Goal: Task Accomplishment & Management: Manage account settings

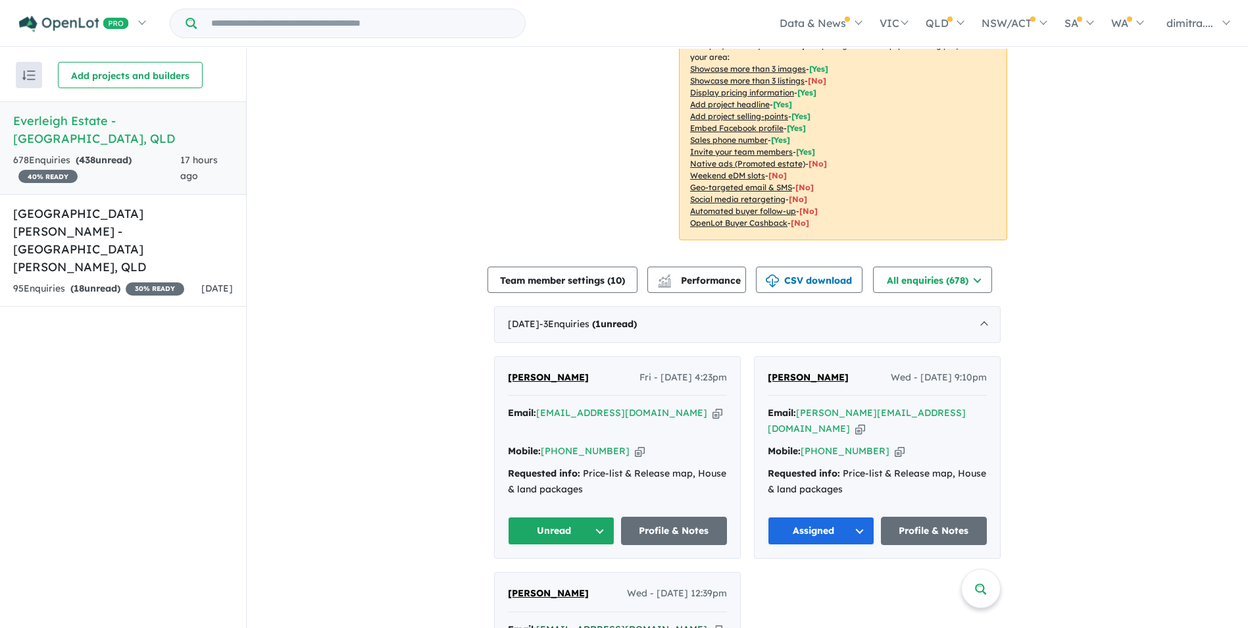
scroll to position [395, 0]
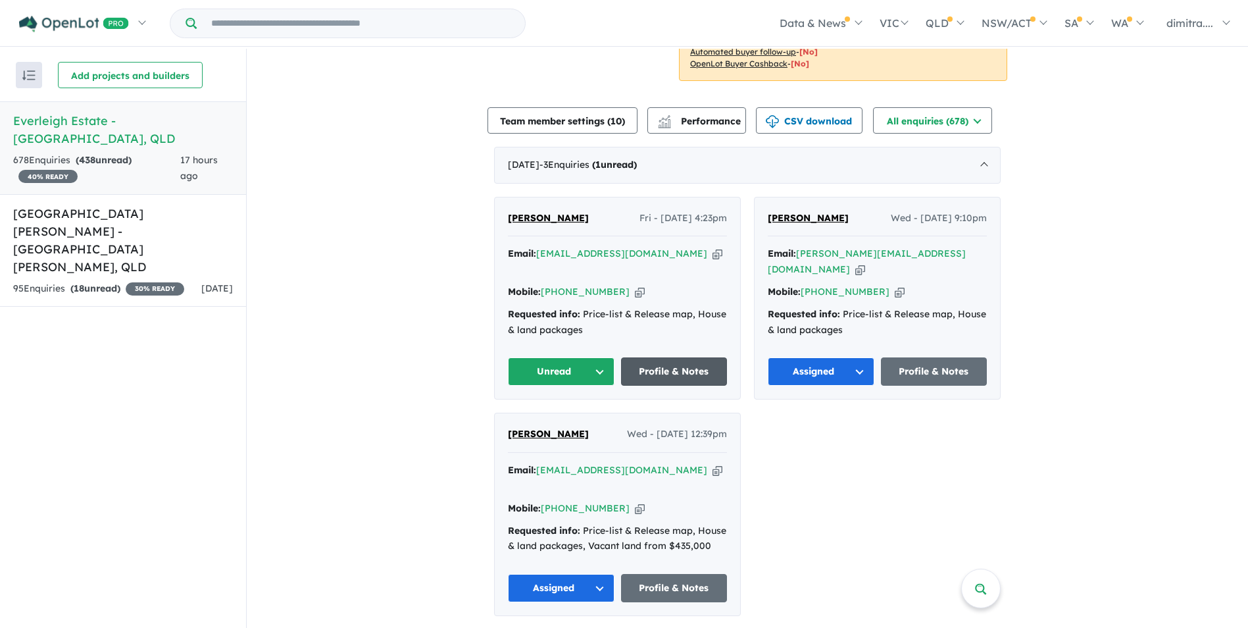
click at [651, 359] on link "Profile & Notes" at bounding box center [674, 371] width 107 height 28
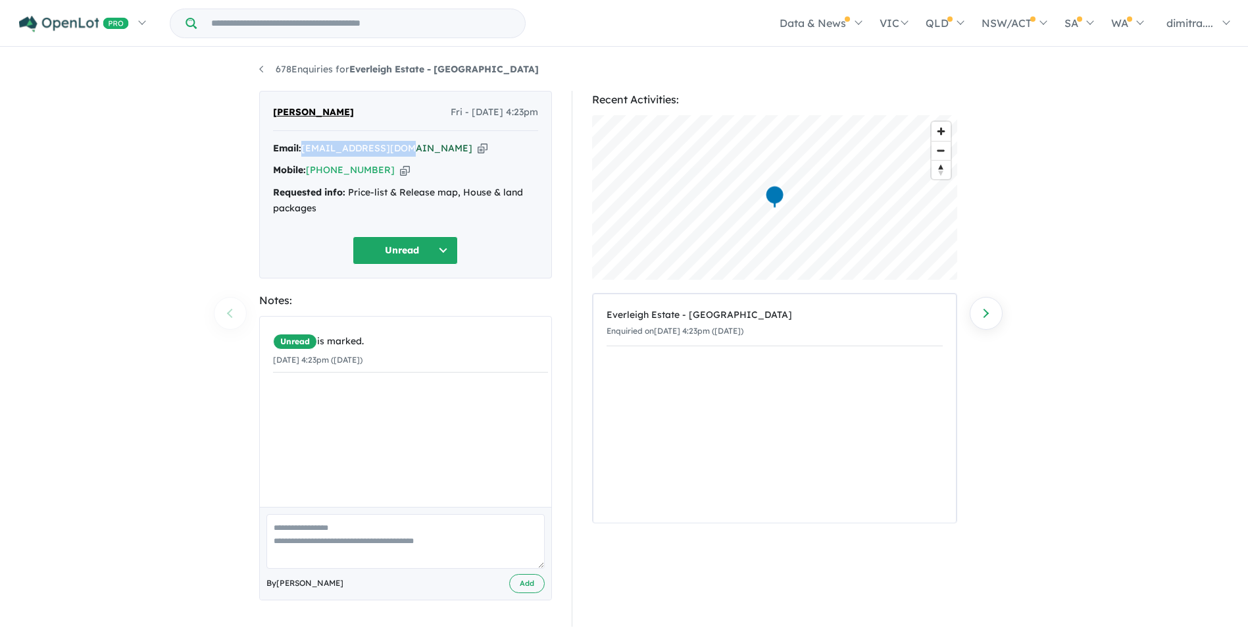
drag, startPoint x: 407, startPoint y: 145, endPoint x: 306, endPoint y: 149, distance: 100.7
click at [306, 149] on div "Email: [EMAIL_ADDRESS][DOMAIN_NAME] Copied!" at bounding box center [405, 149] width 265 height 16
drag, startPoint x: 306, startPoint y: 149, endPoint x: 318, endPoint y: 148, distance: 12.6
copy a%20Everleigh%20Estate%20-%20Greenbank"] "[EMAIL_ADDRESS][DOMAIN_NAME]"
drag, startPoint x: 381, startPoint y: 168, endPoint x: 309, endPoint y: 167, distance: 72.4
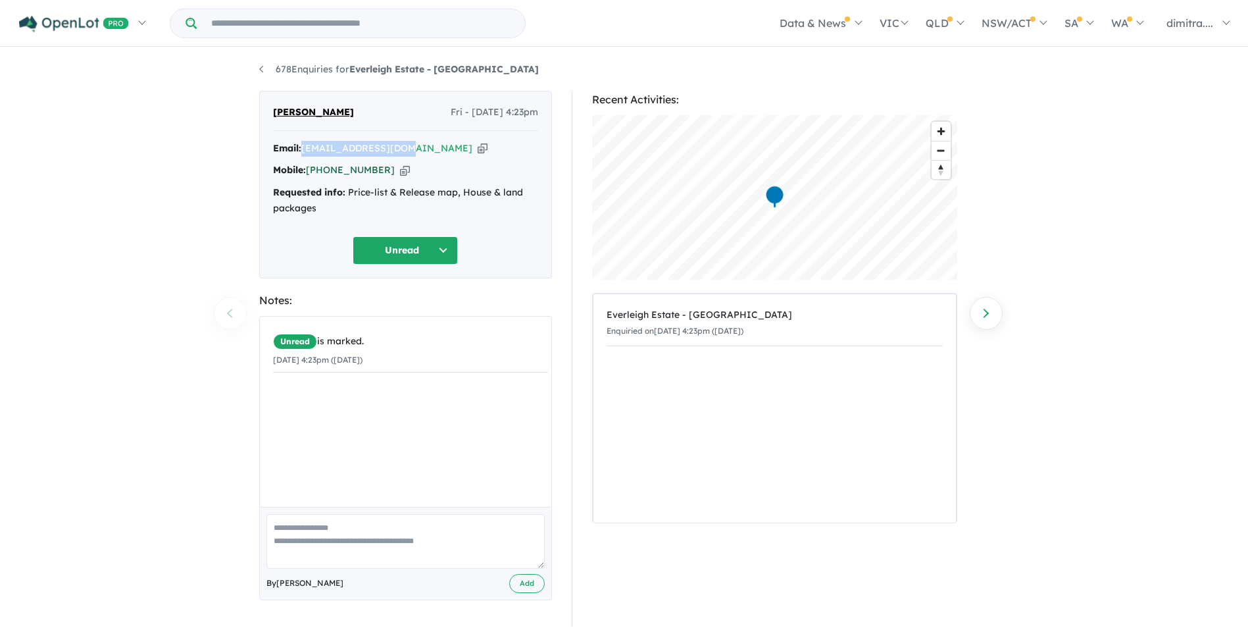
click at [309, 167] on div "Mobile: +61 413 556 579 Copied!" at bounding box center [405, 171] width 265 height 16
drag, startPoint x: 309, startPoint y: 167, endPoint x: 318, endPoint y: 168, distance: 9.2
copy link "[PHONE_NUMBER]"
drag, startPoint x: 346, startPoint y: 109, endPoint x: 268, endPoint y: 113, distance: 77.7
click at [268, 113] on div "Milton martin Fri - 03/10/2025, 4:23pm Email: miltonm22@gmail.com Copied! Mobil…" at bounding box center [405, 185] width 293 height 188
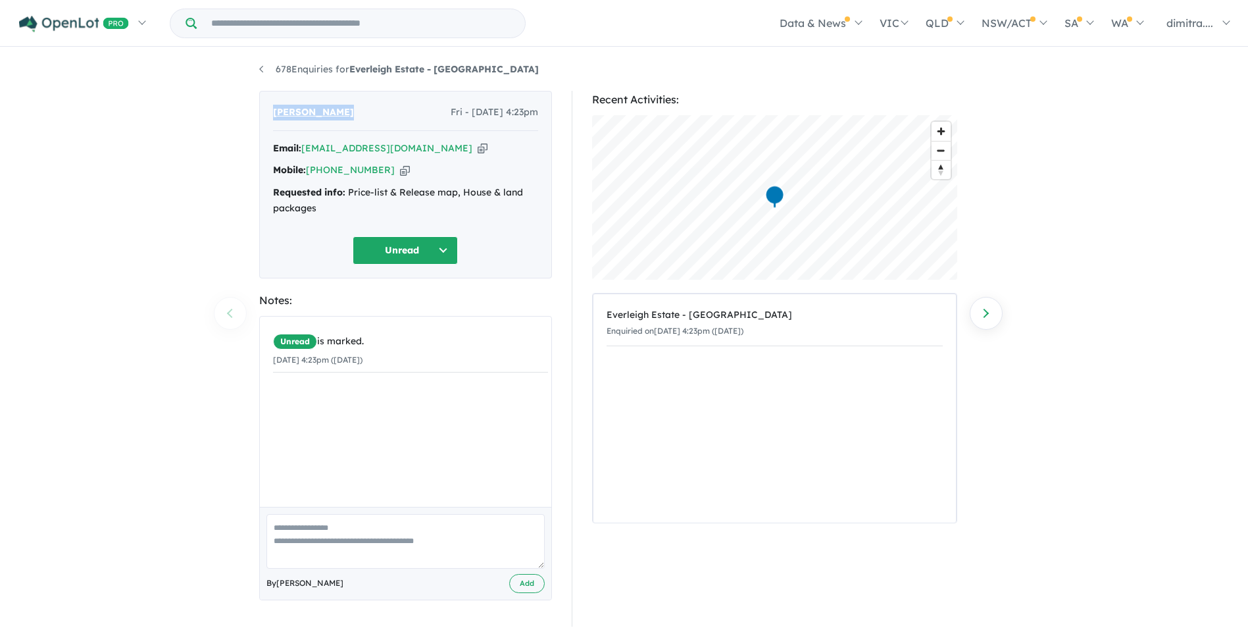
drag, startPoint x: 268, startPoint y: 113, endPoint x: 297, endPoint y: 114, distance: 29.0
copy span "[PERSON_NAME]"
click at [384, 254] on button "Unread" at bounding box center [405, 250] width 105 height 28
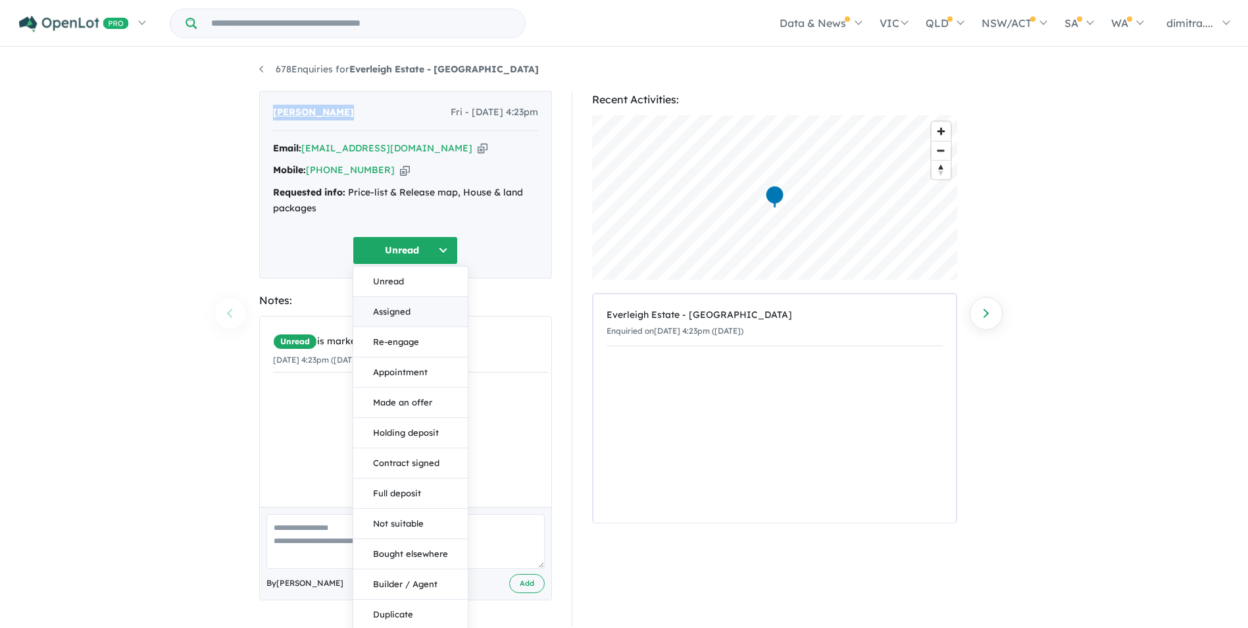
click at [418, 311] on button "Assigned" at bounding box center [410, 312] width 114 height 30
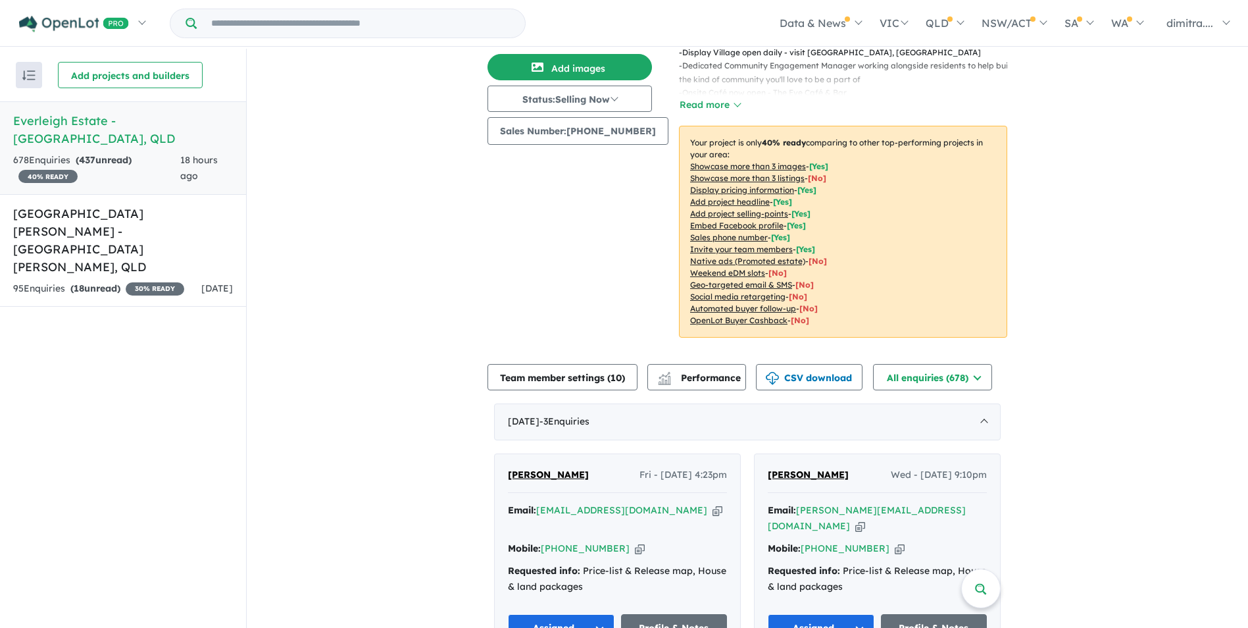
scroll to position [132, 0]
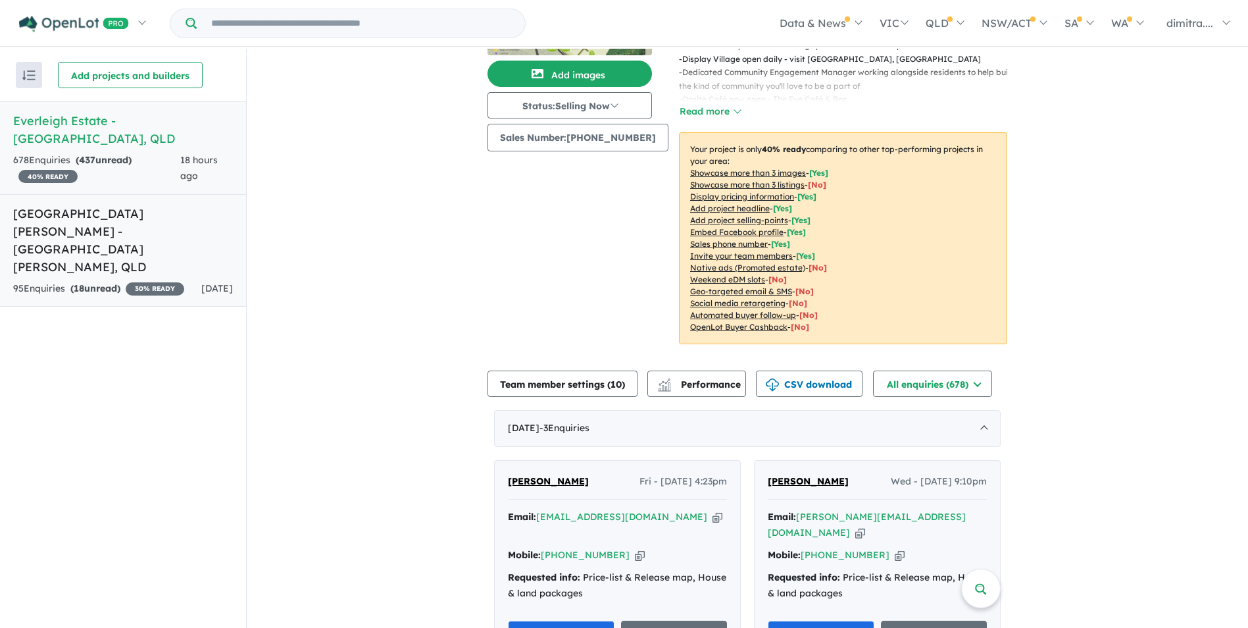
click at [132, 220] on h5 "Monarch Glen Estate - Monarch Glen , QLD" at bounding box center [123, 240] width 220 height 71
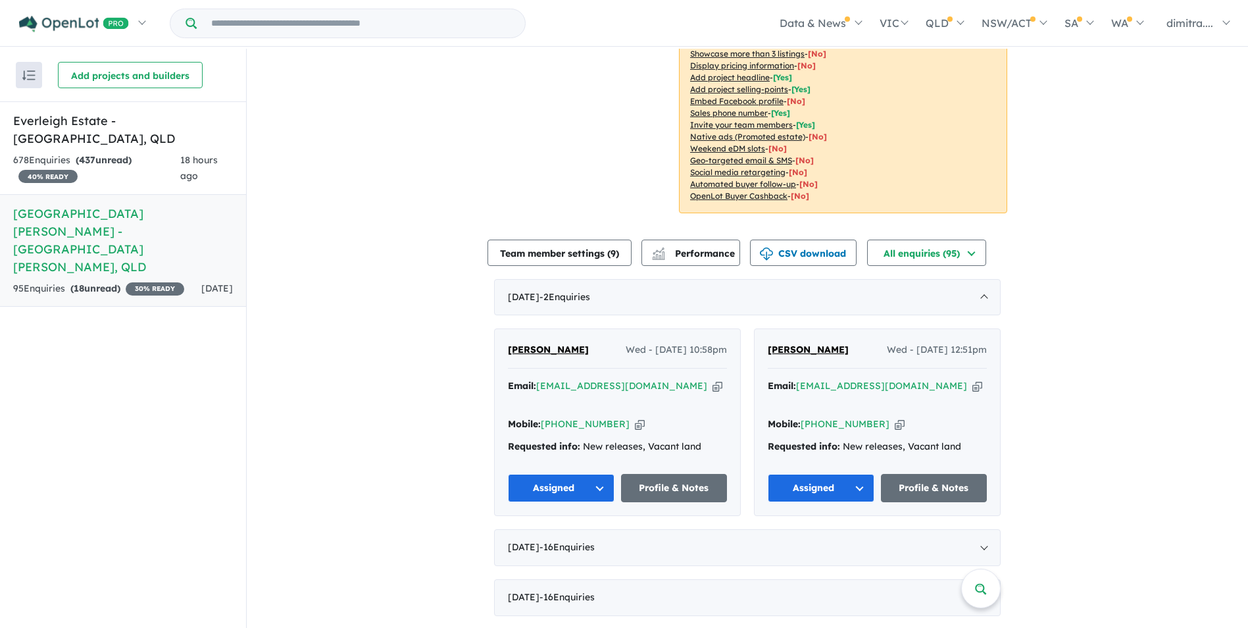
scroll to position [386, 0]
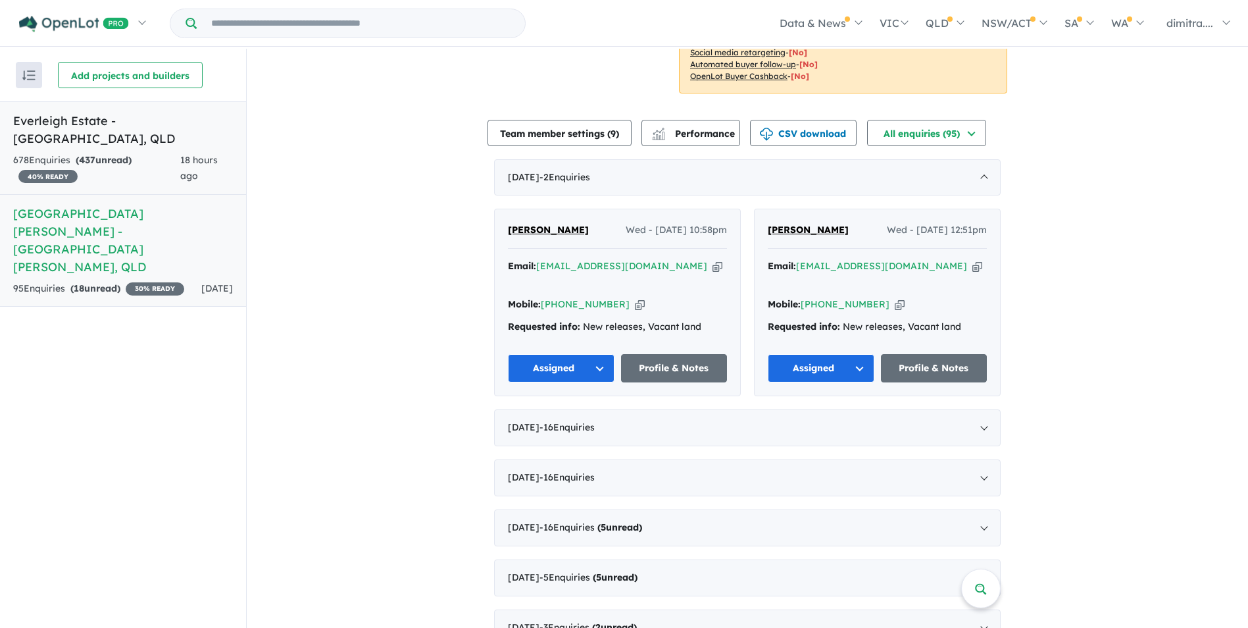
click at [196, 154] on span "18 hours ago" at bounding box center [199, 168] width 38 height 28
